Goal: Task Accomplishment & Management: Use online tool/utility

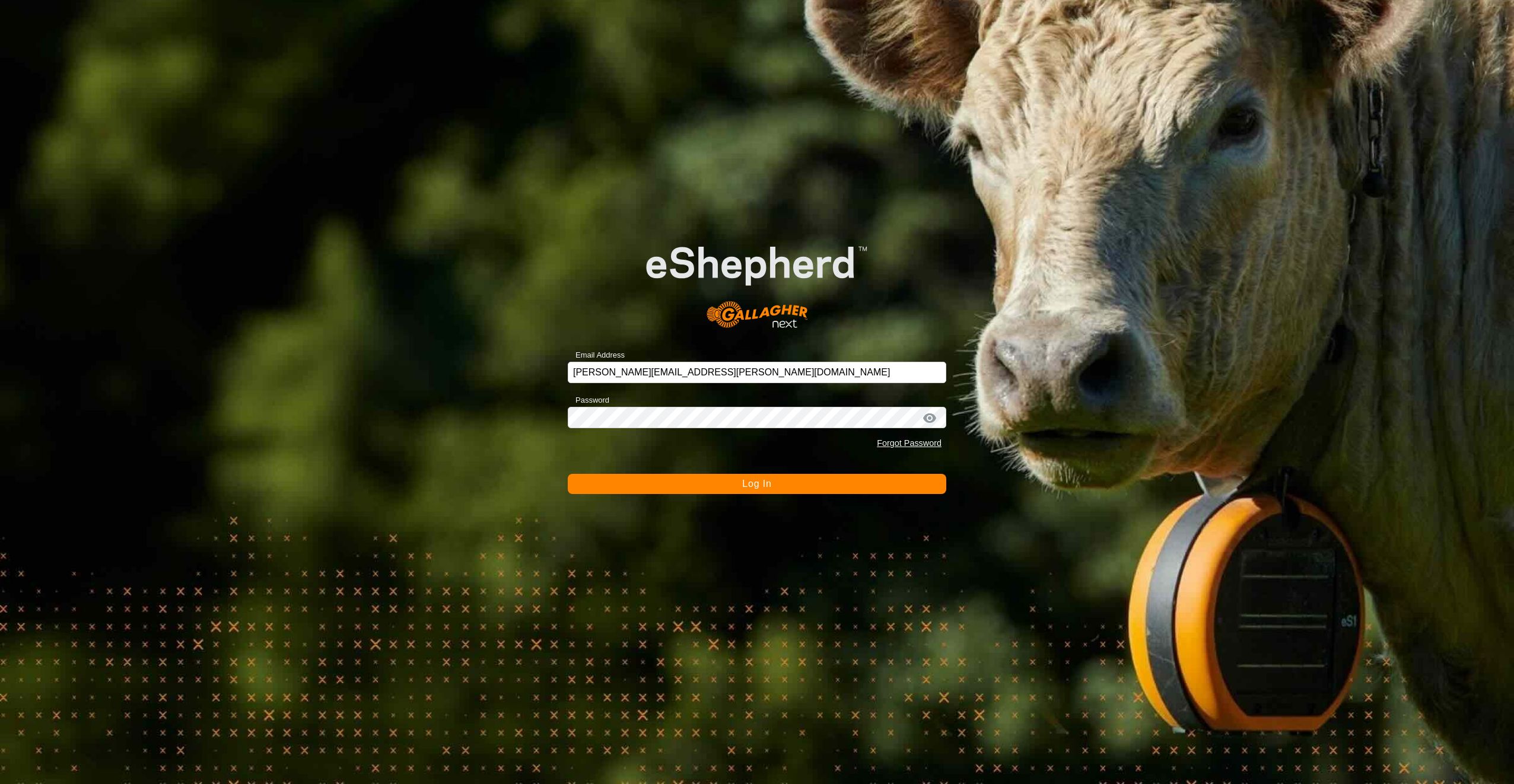
click at [716, 486] on button "Log In" at bounding box center [757, 483] width 379 height 20
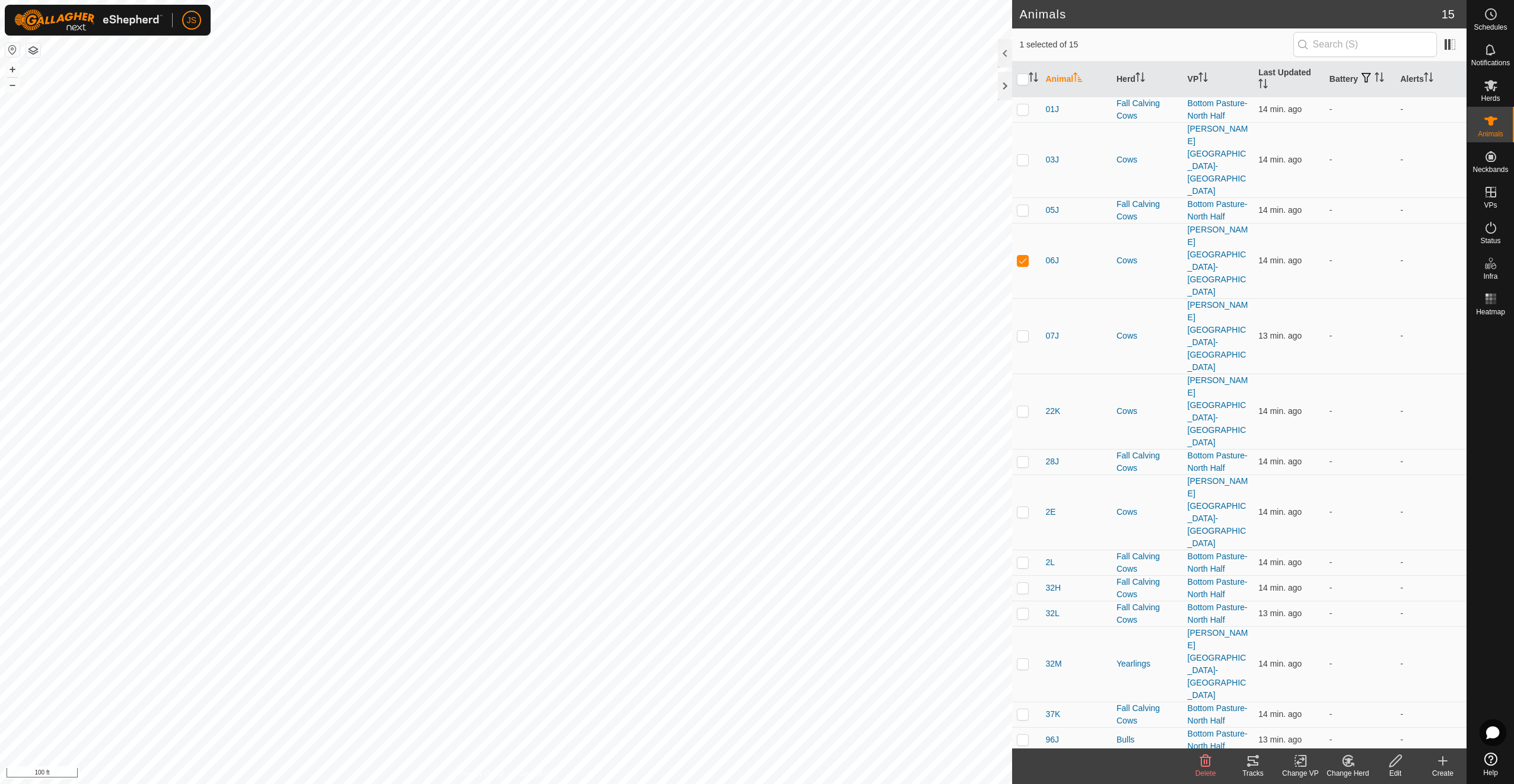
click at [1256, 768] on div "Tracks" at bounding box center [1253, 772] width 47 height 11
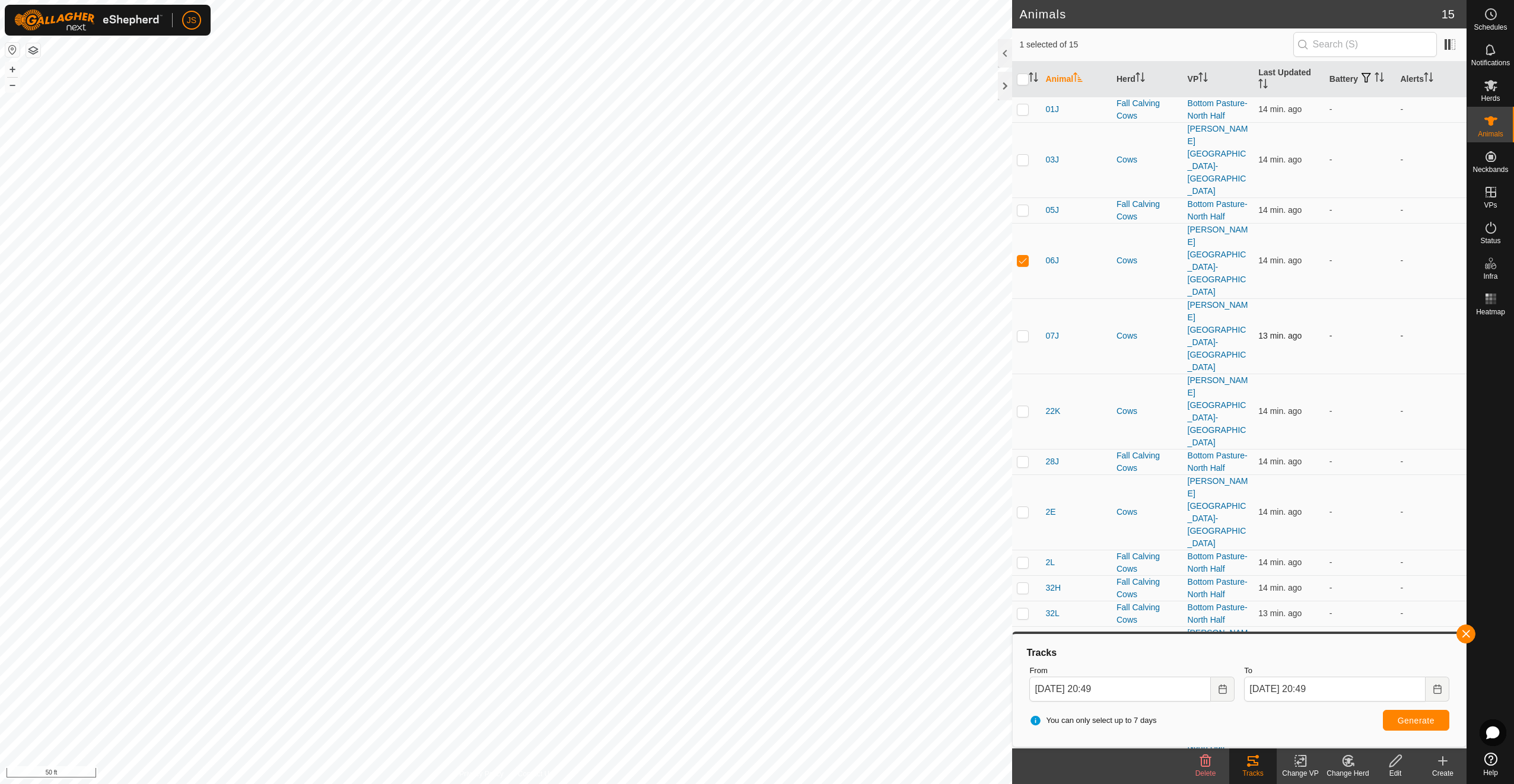
click at [1025, 331] on p-checkbox at bounding box center [1023, 336] width 12 height 10
checkbox input "true"
click at [1021, 406] on p-checkbox at bounding box center [1023, 411] width 12 height 10
checkbox input "true"
click at [1018, 507] on p-checkbox at bounding box center [1023, 511] width 12 height 10
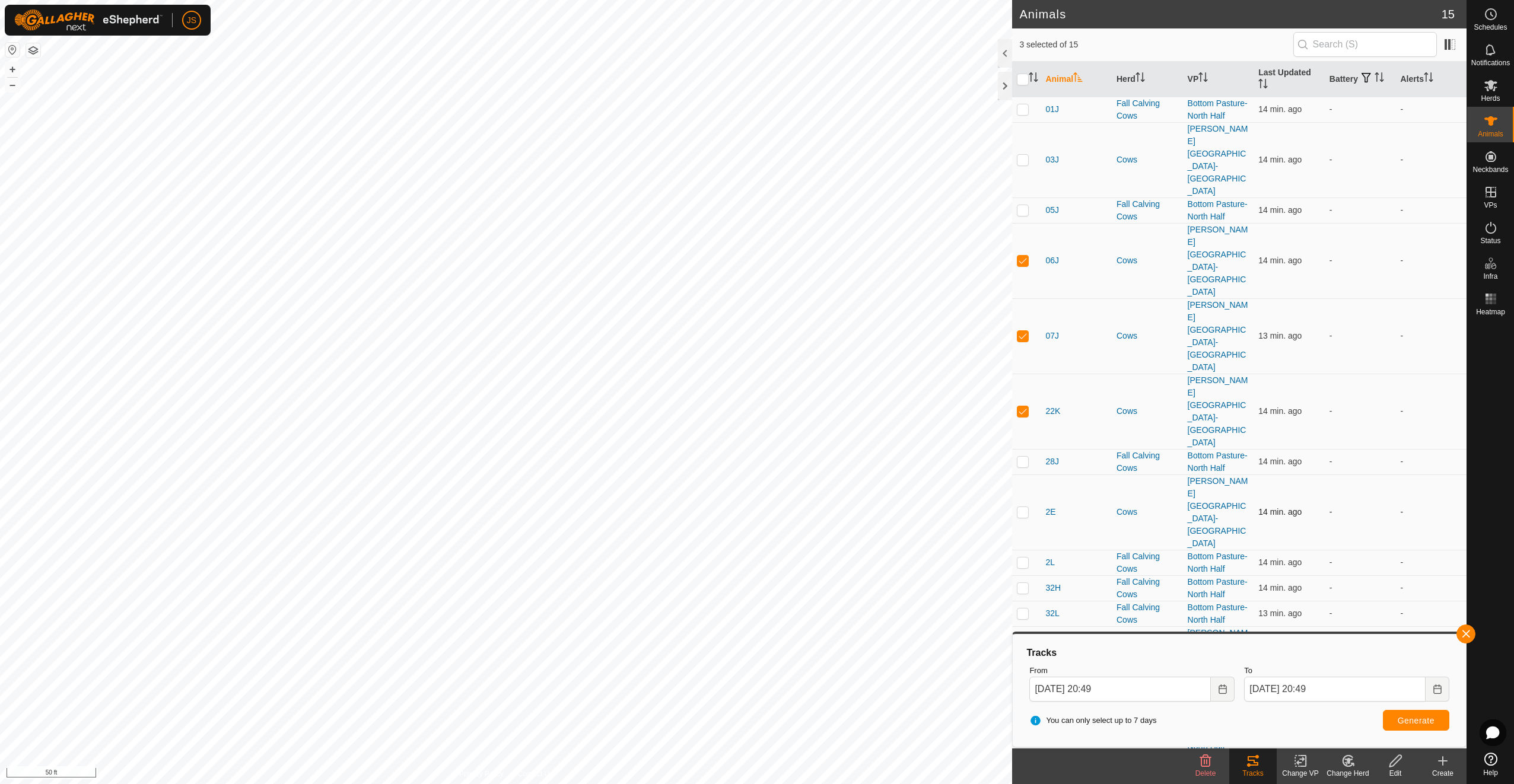
checkbox input "true"
click at [1024, 659] on p-checkbox at bounding box center [1023, 664] width 12 height 10
checkbox input "true"
click at [1023, 783] on p-checkbox at bounding box center [1023, 790] width 12 height 10
checkbox input "true"
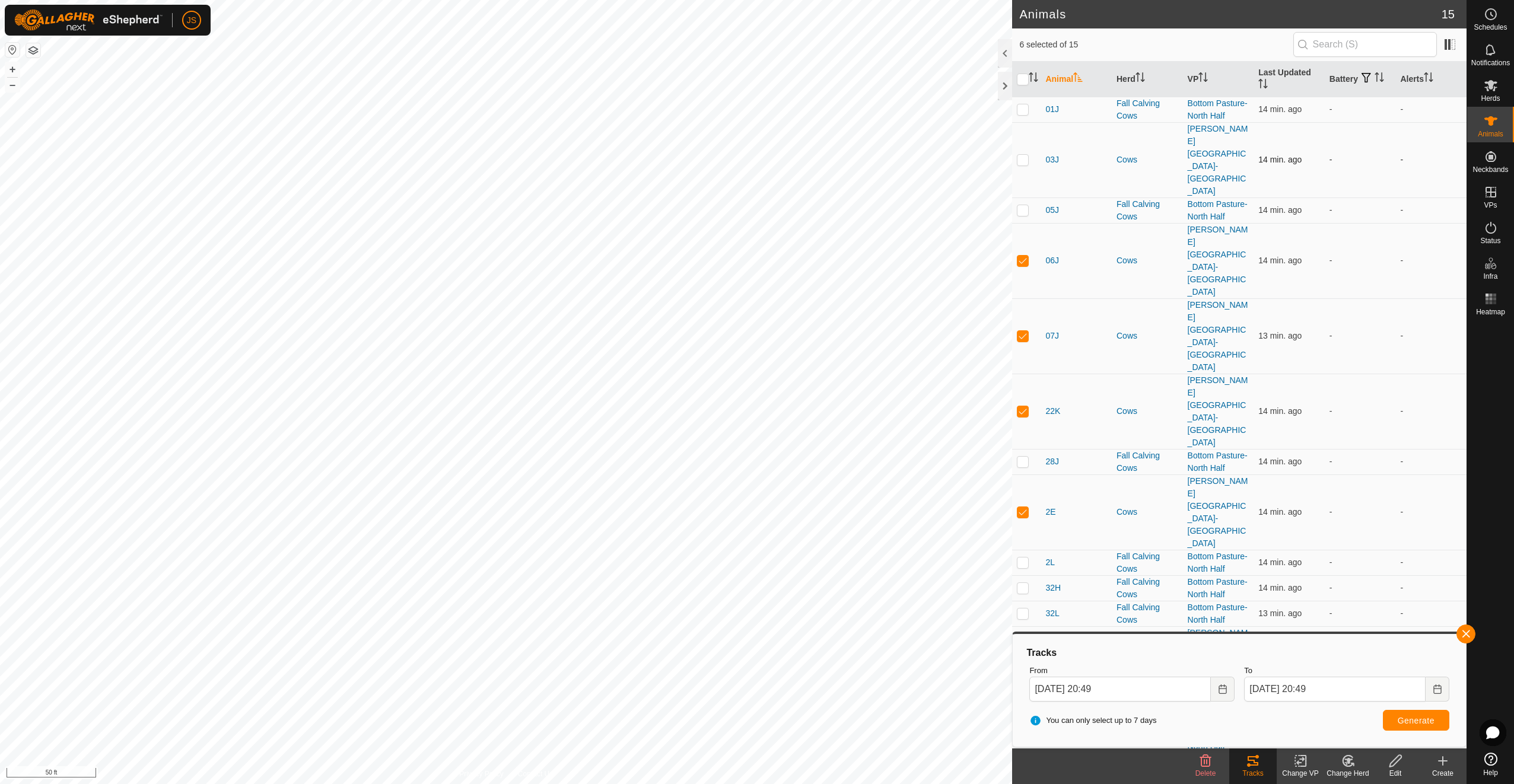
click at [1024, 155] on p-checkbox at bounding box center [1023, 160] width 12 height 10
checkbox input "true"
click at [1394, 721] on button "Generate" at bounding box center [1416, 720] width 66 height 21
click at [1224, 687] on icon "Choose Date" at bounding box center [1223, 689] width 10 height 10
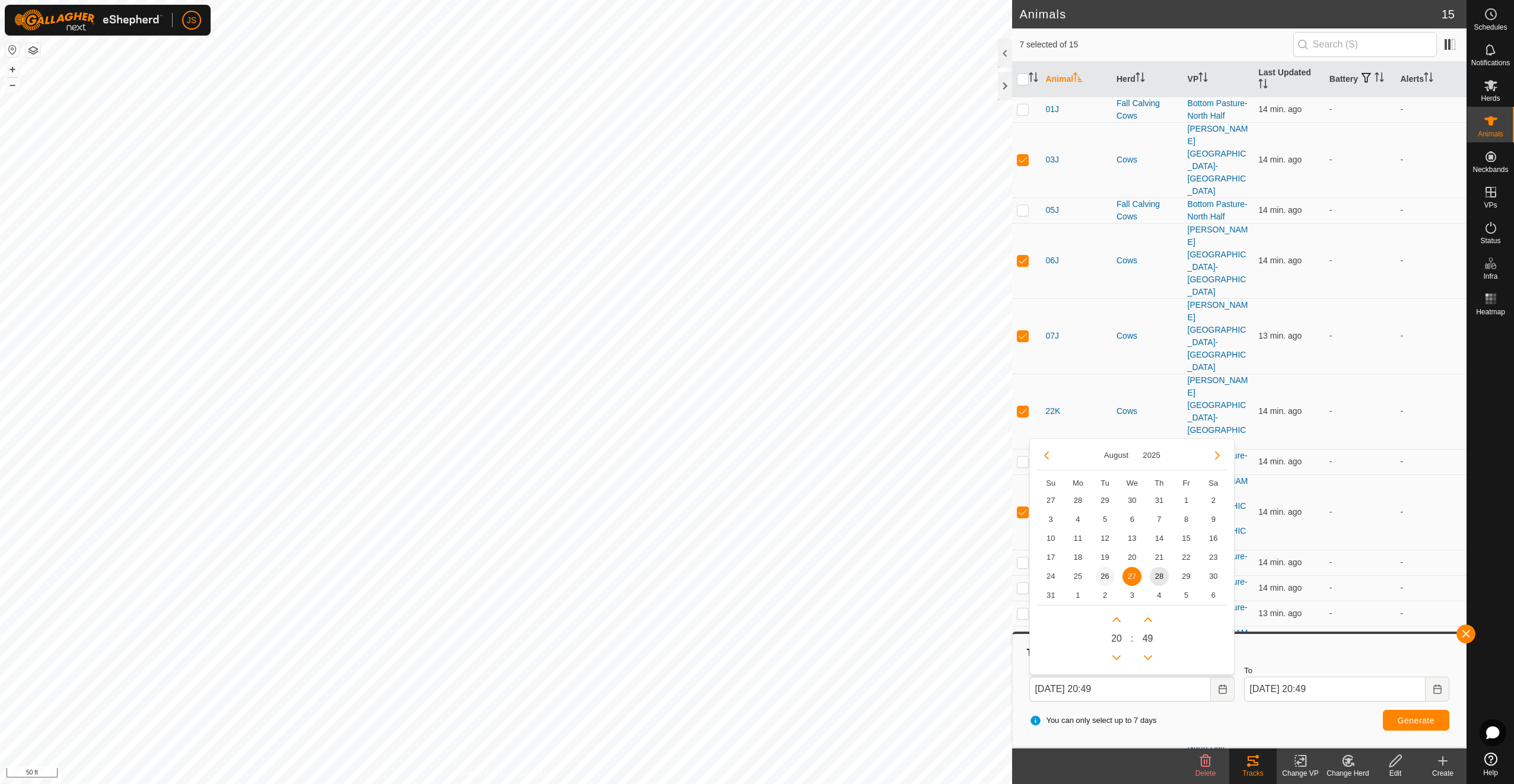
click at [1109, 575] on span "26" at bounding box center [1105, 577] width 19 height 19
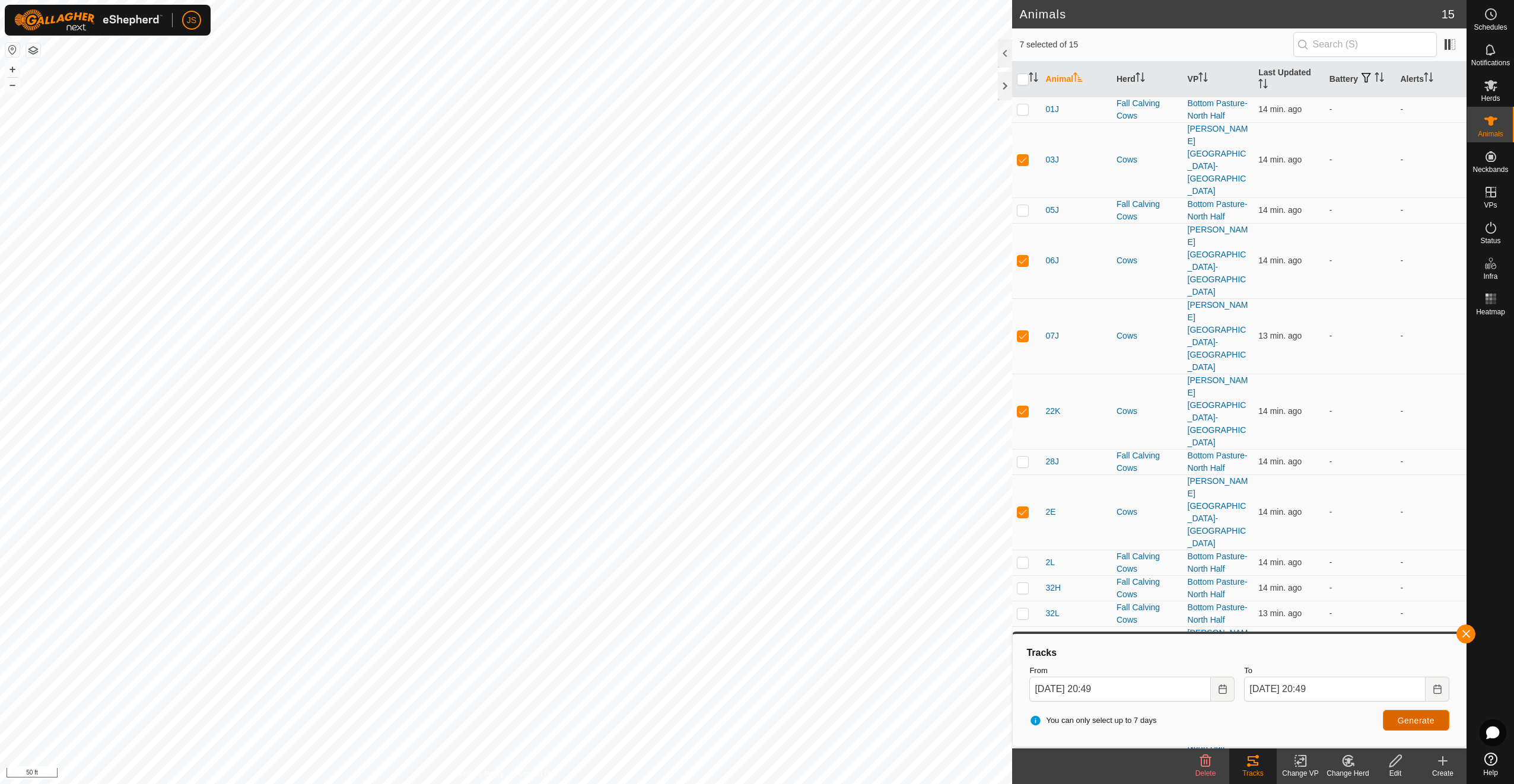
click at [1402, 726] on button "Generate" at bounding box center [1416, 720] width 66 height 21
click at [1225, 683] on button "Choose Date" at bounding box center [1223, 689] width 24 height 25
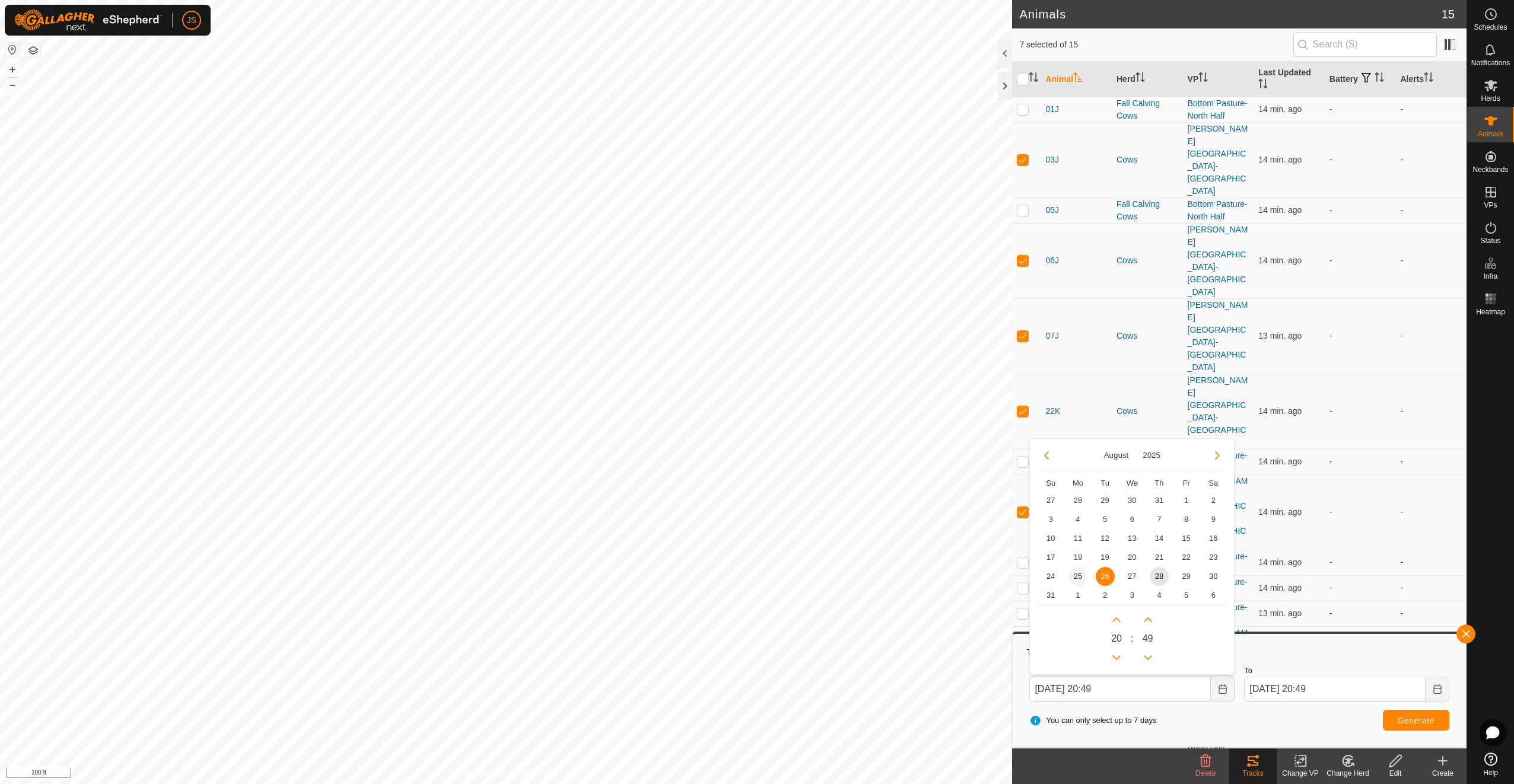
click at [1072, 577] on span "25" at bounding box center [1078, 577] width 19 height 19
type input "[DATE] 20:49"
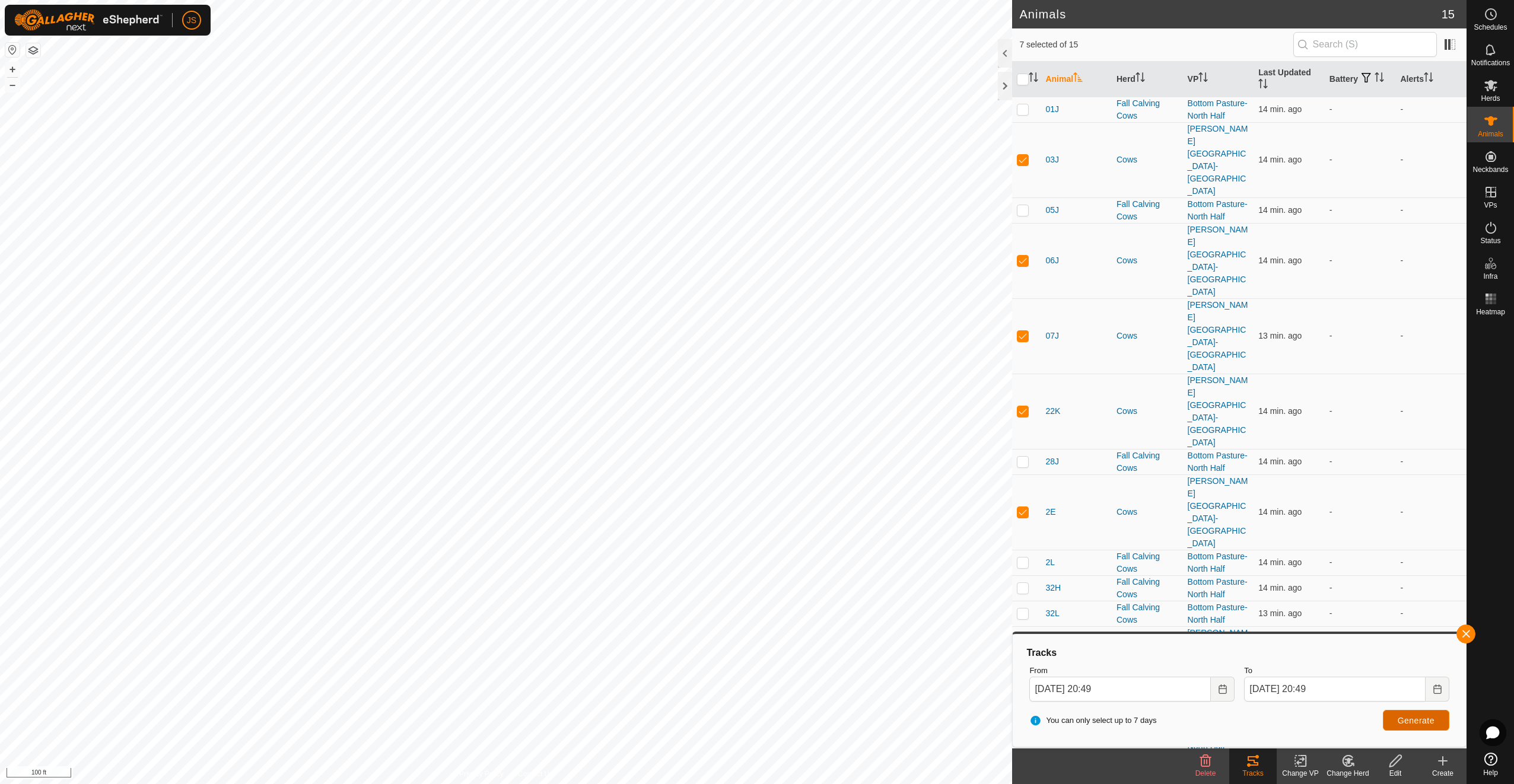
click at [1394, 723] on button "Generate" at bounding box center [1416, 720] width 66 height 21
click at [1496, 301] on rect at bounding box center [1494, 298] width 3 height 3
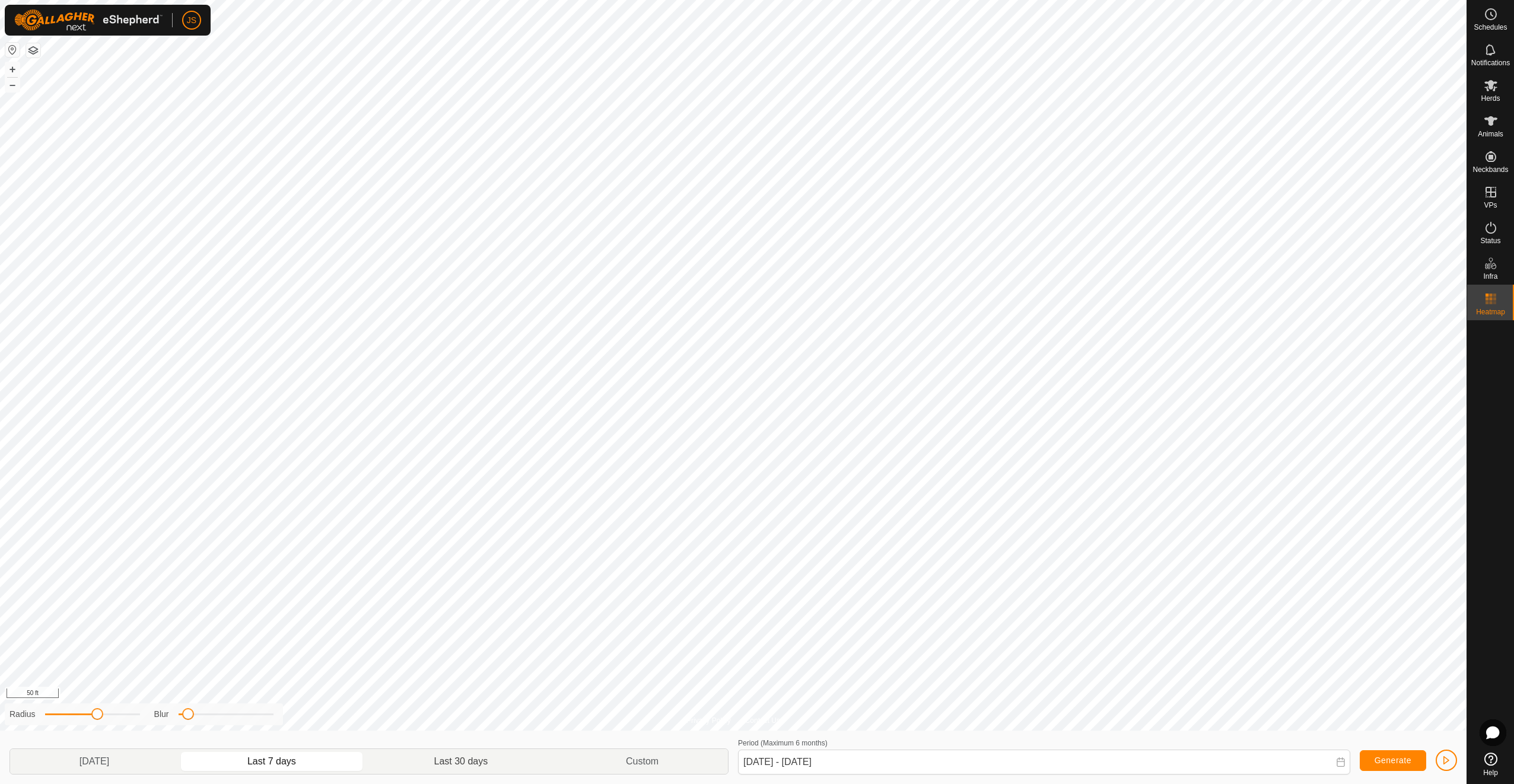
click at [477, 758] on p-togglebutton "Last 30 days" at bounding box center [461, 762] width 192 height 25
click at [287, 760] on p-togglebutton "Last 7 days" at bounding box center [272, 762] width 187 height 25
type input "[DATE] - [DATE]"
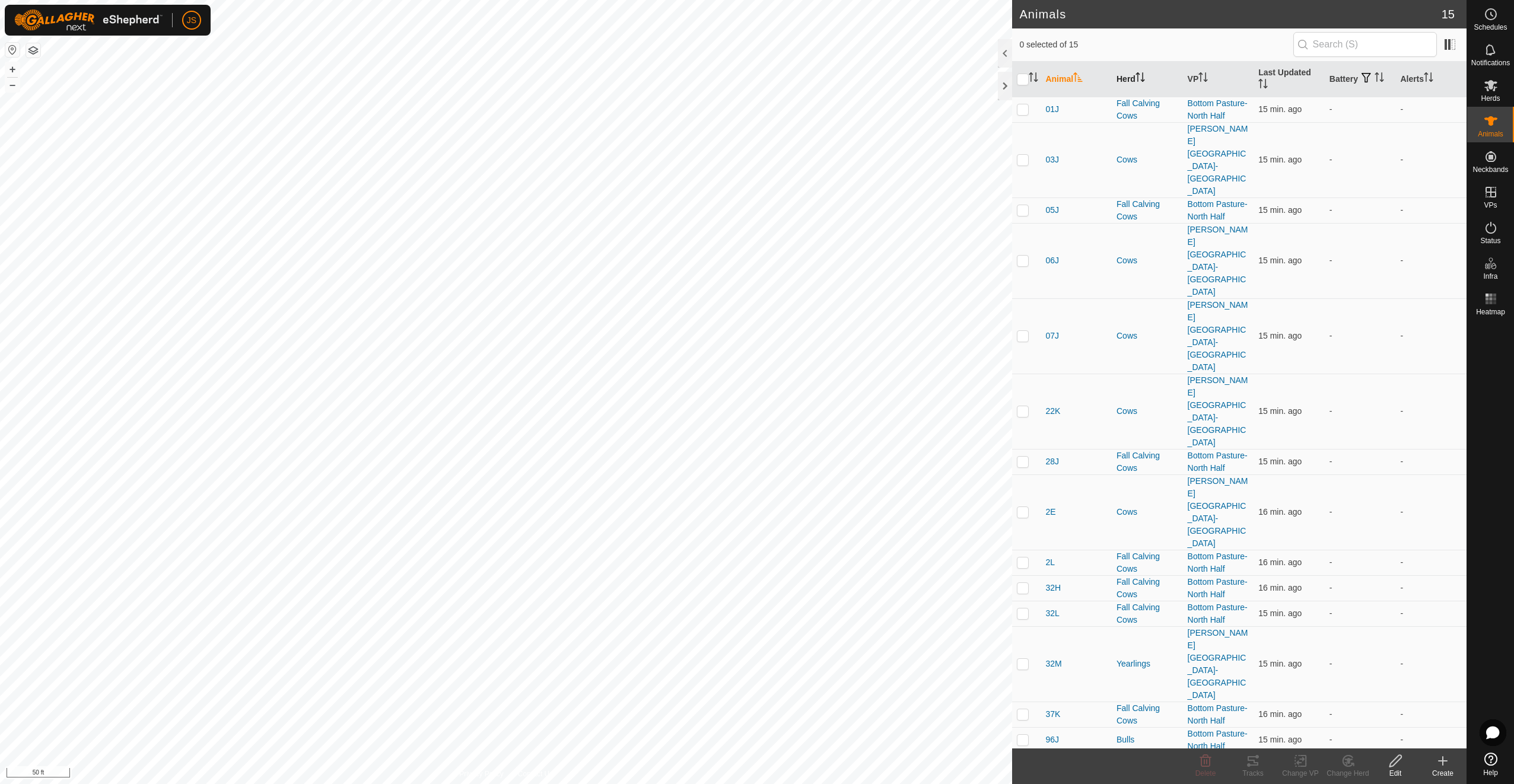
click at [1133, 76] on th "Herd" at bounding box center [1148, 79] width 71 height 36
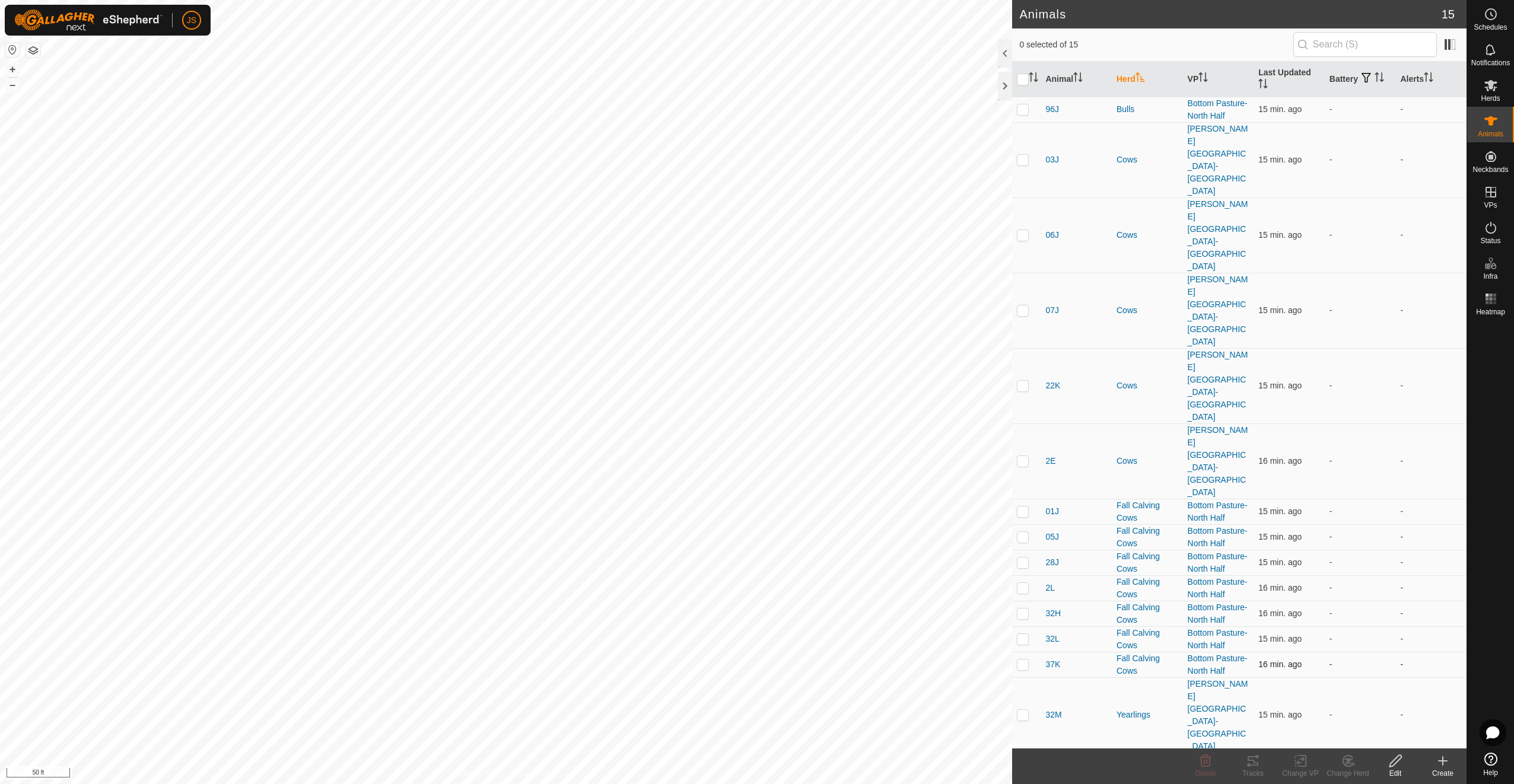
click at [1026, 660] on p-checkbox at bounding box center [1023, 665] width 12 height 10
checkbox input "true"
click at [1022, 634] on p-checkbox at bounding box center [1023, 639] width 12 height 10
checkbox input "true"
click at [1024, 609] on p-checkbox at bounding box center [1023, 614] width 12 height 10
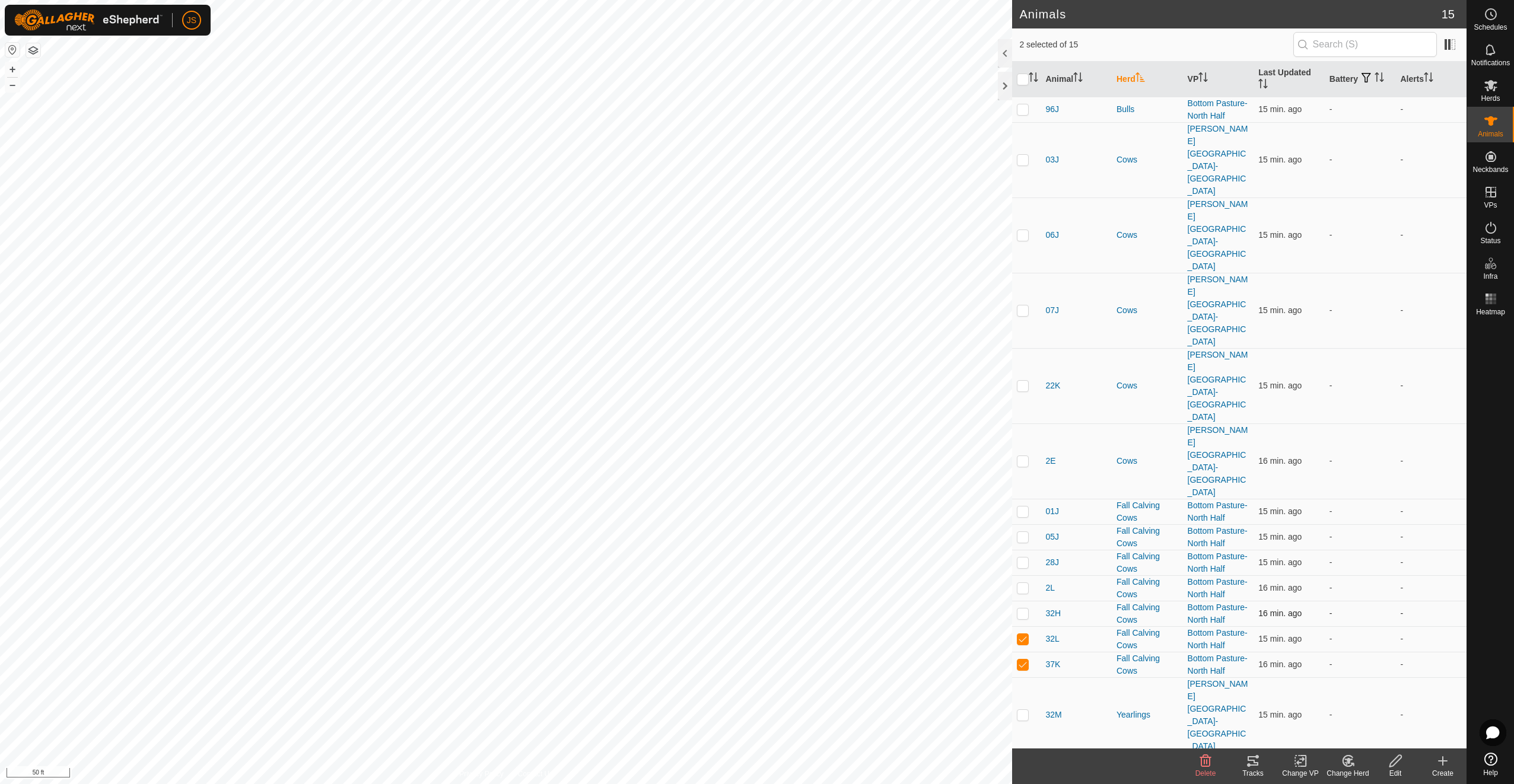
checkbox input "true"
click at [1022, 583] on p-checkbox at bounding box center [1023, 588] width 12 height 10
checkbox input "true"
click at [1021, 558] on p-checkbox at bounding box center [1023, 562] width 12 height 10
checkbox input "true"
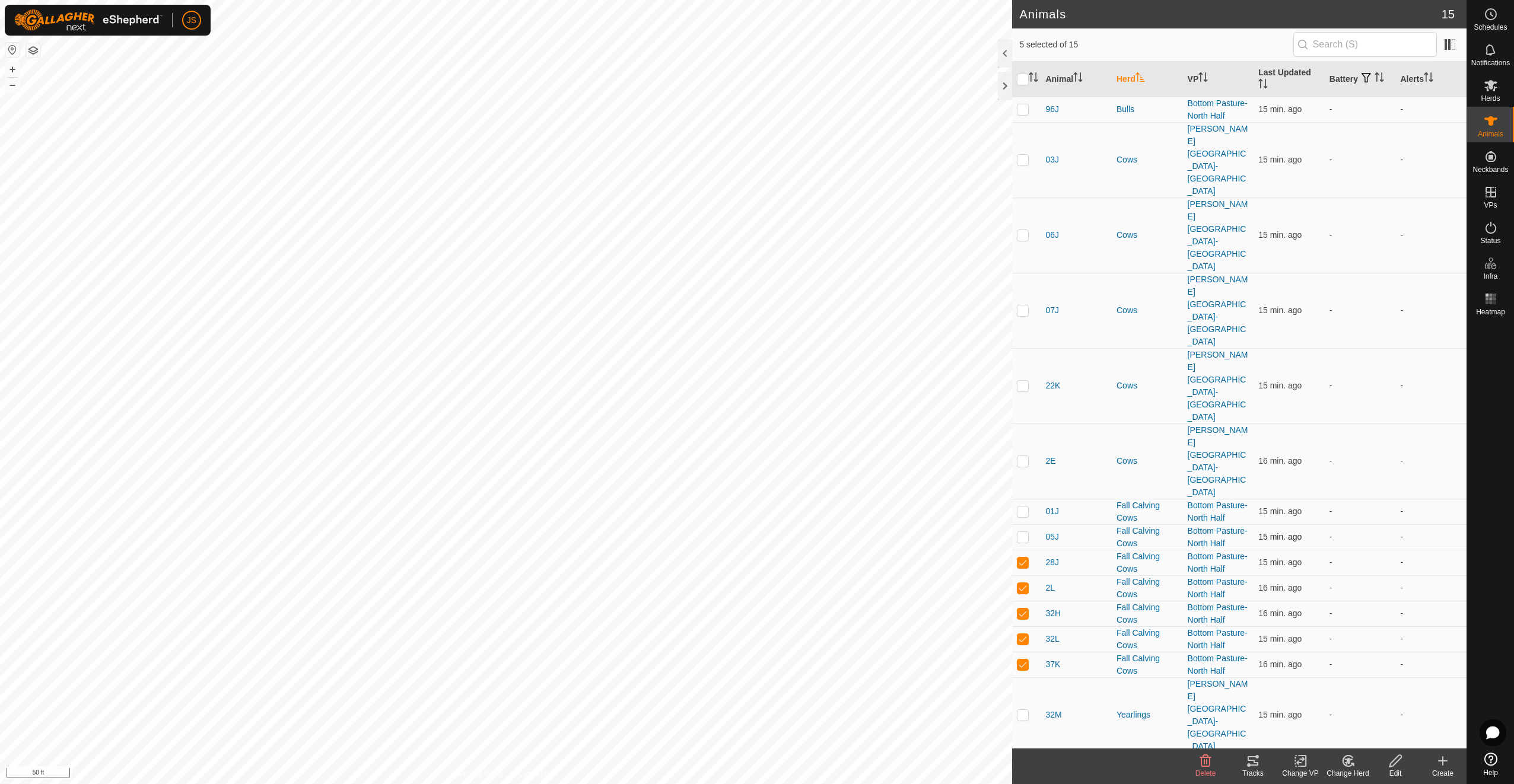
click at [1026, 532] on p-checkbox at bounding box center [1023, 536] width 12 height 10
checkbox input "true"
click at [1023, 507] on p-checkbox at bounding box center [1023, 511] width 12 height 10
checkbox input "true"
click at [1020, 104] on p-checkbox at bounding box center [1023, 109] width 12 height 10
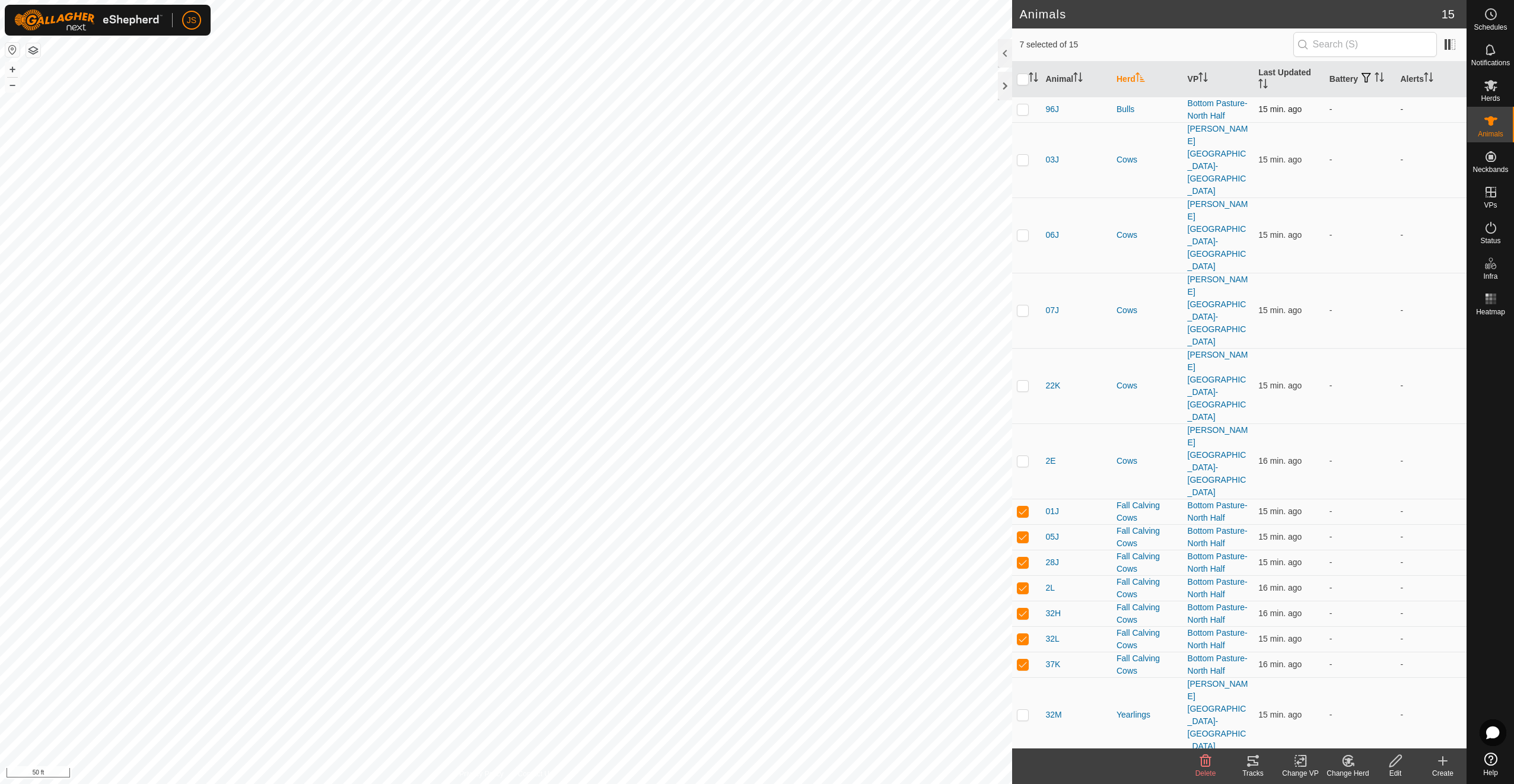
checkbox input "true"
click at [1262, 755] on tracks-svg-icon at bounding box center [1253, 761] width 47 height 14
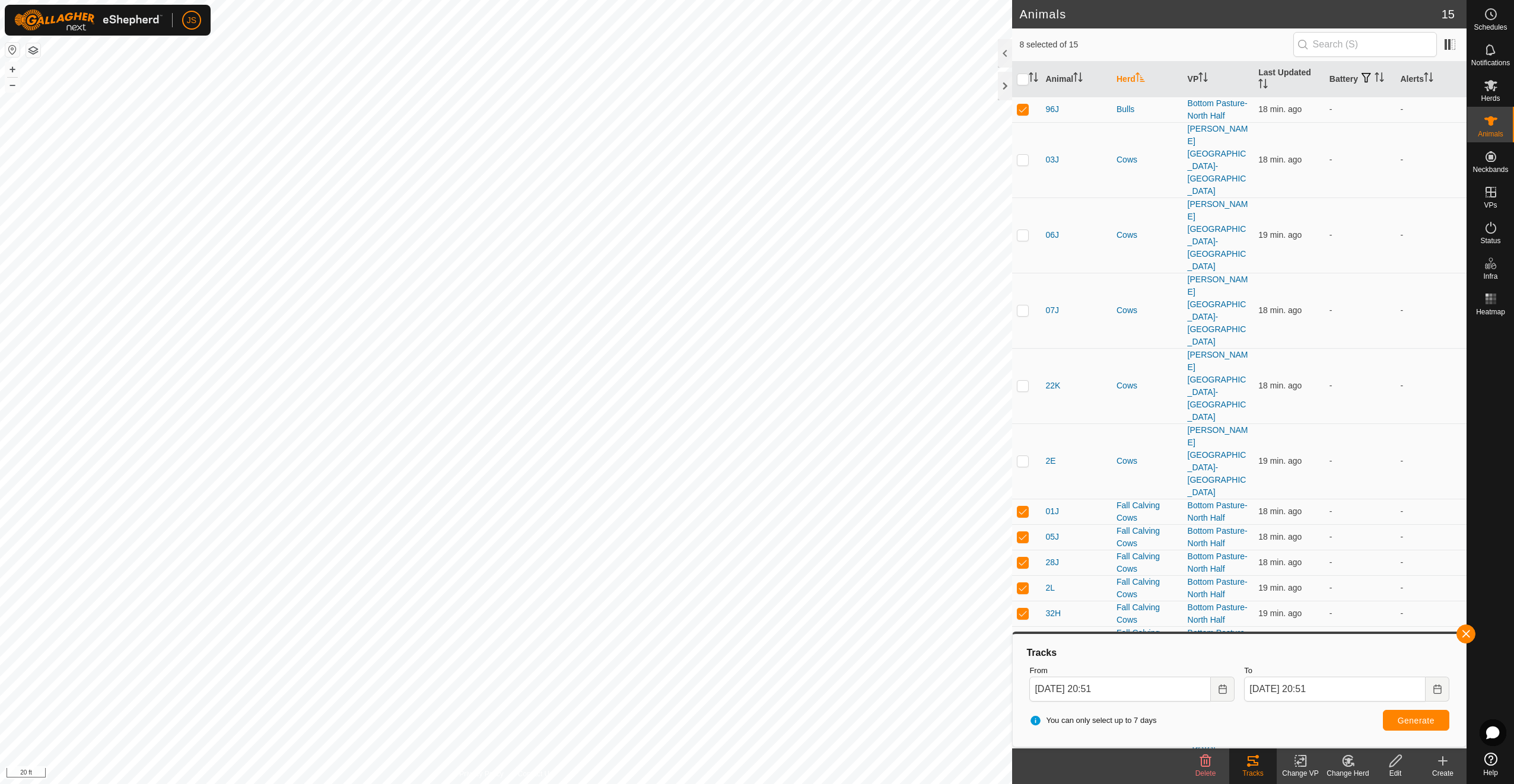
click at [39, 50] on button "button" at bounding box center [33, 50] width 14 height 14
click at [1014, 138] on div "Animals 15 8 selected of 15 Animal Herd VP Last Updated Battery Alerts 96J Bull…" at bounding box center [733, 392] width 1467 height 784
